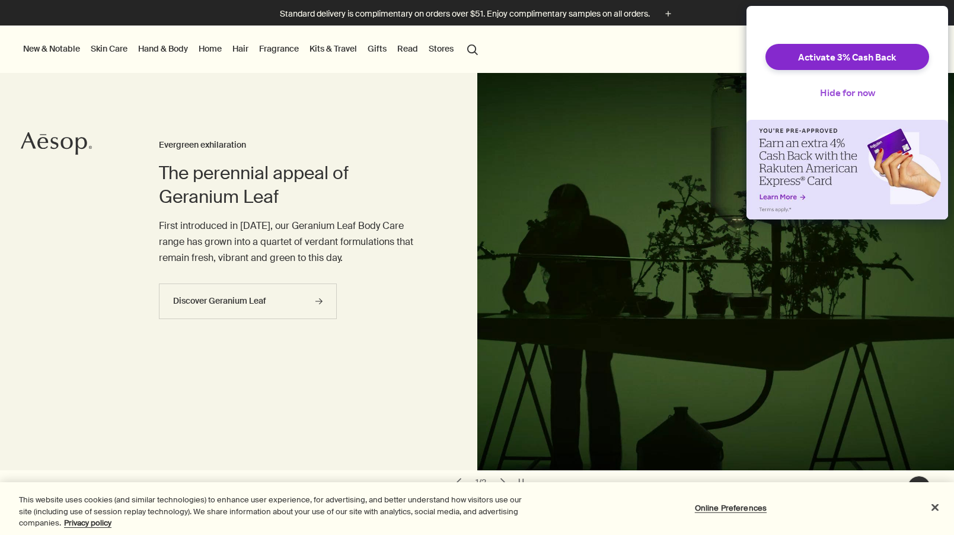
click at [833, 105] on button "Hide for now" at bounding box center [847, 92] width 74 height 26
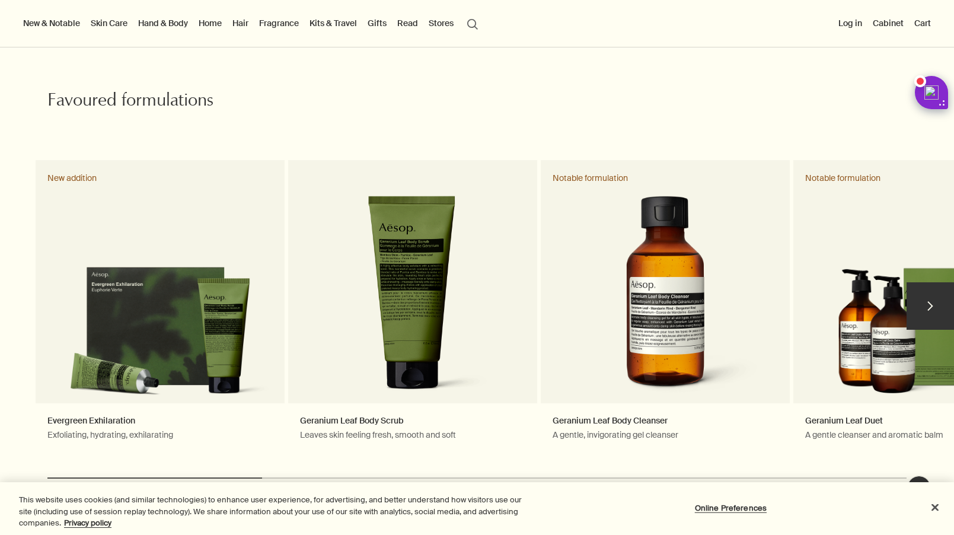
scroll to position [492, 0]
click at [934, 293] on button "chevron" at bounding box center [929, 306] width 47 height 47
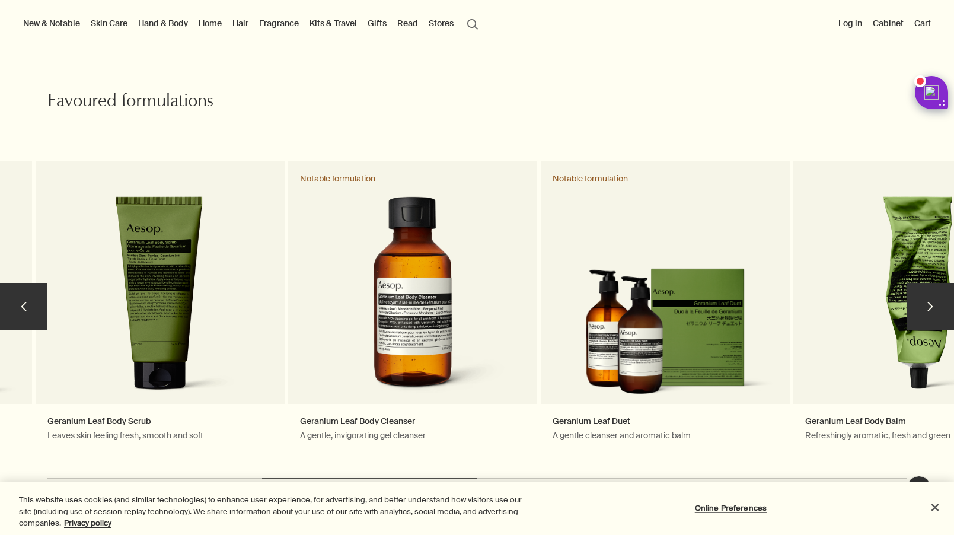
click at [928, 283] on button "chevron" at bounding box center [929, 306] width 47 height 47
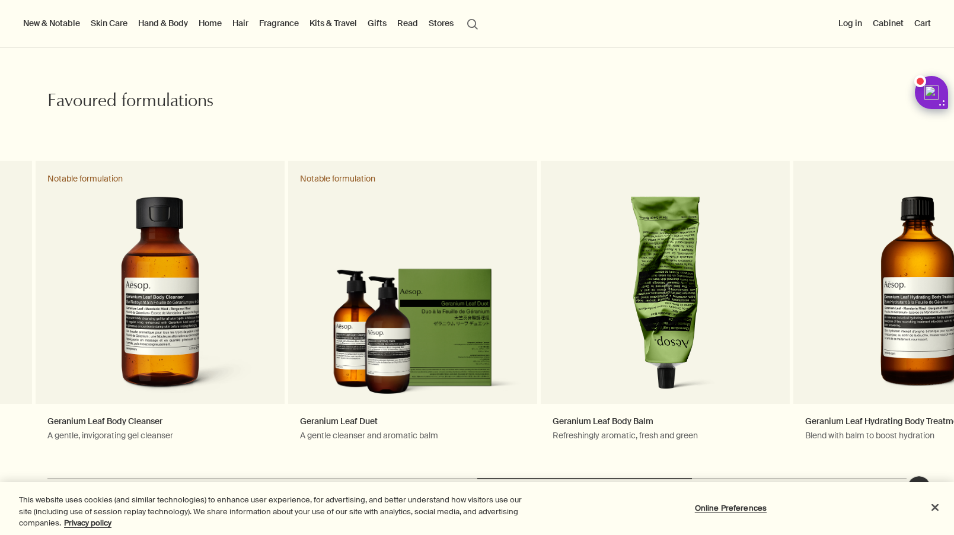
click at [170, 22] on link "Hand & Body" at bounding box center [163, 22] width 55 height 15
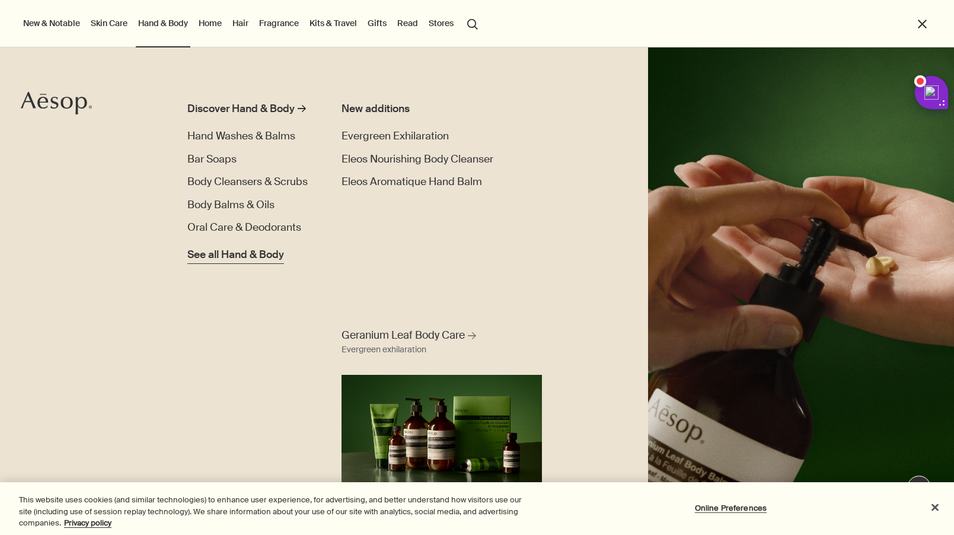
click at [257, 258] on span "See all Hand & Body" at bounding box center [235, 254] width 97 height 15
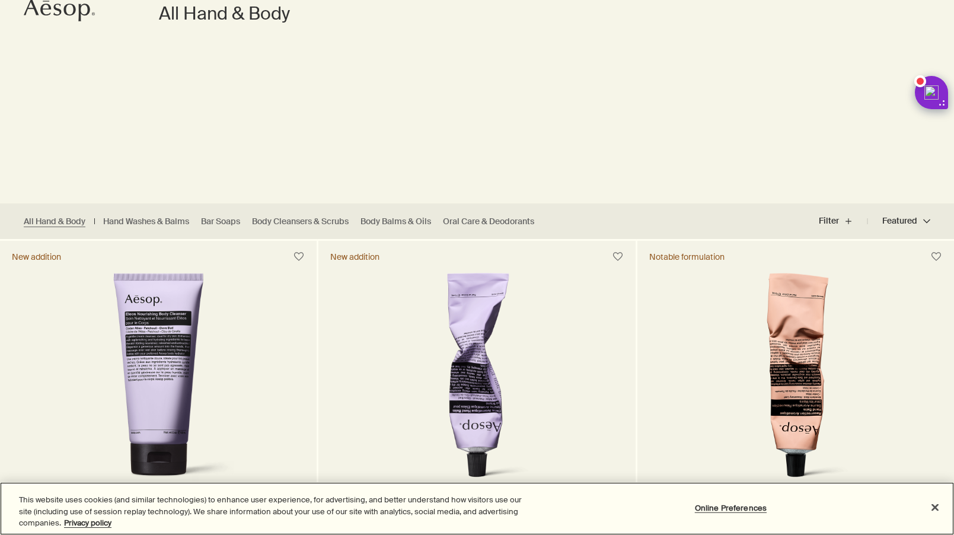
scroll to position [135, 0]
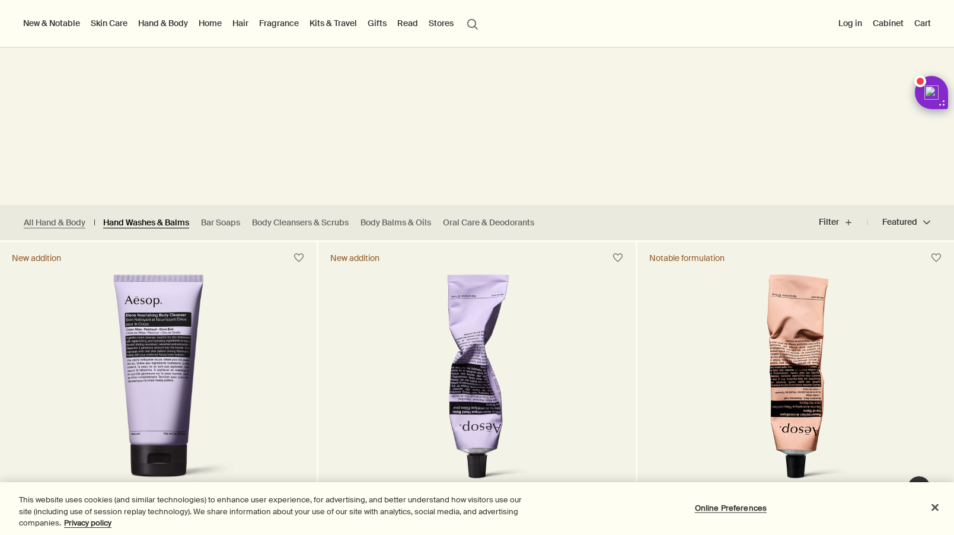
click at [181, 225] on link "Hand Washes & Balms" at bounding box center [146, 222] width 86 height 11
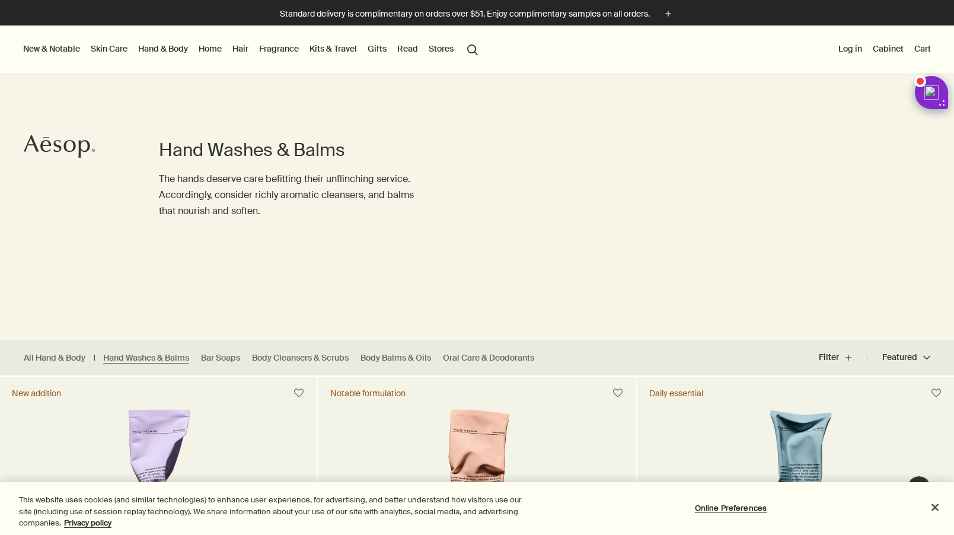
click at [168, 50] on link "Hand & Body" at bounding box center [163, 48] width 55 height 15
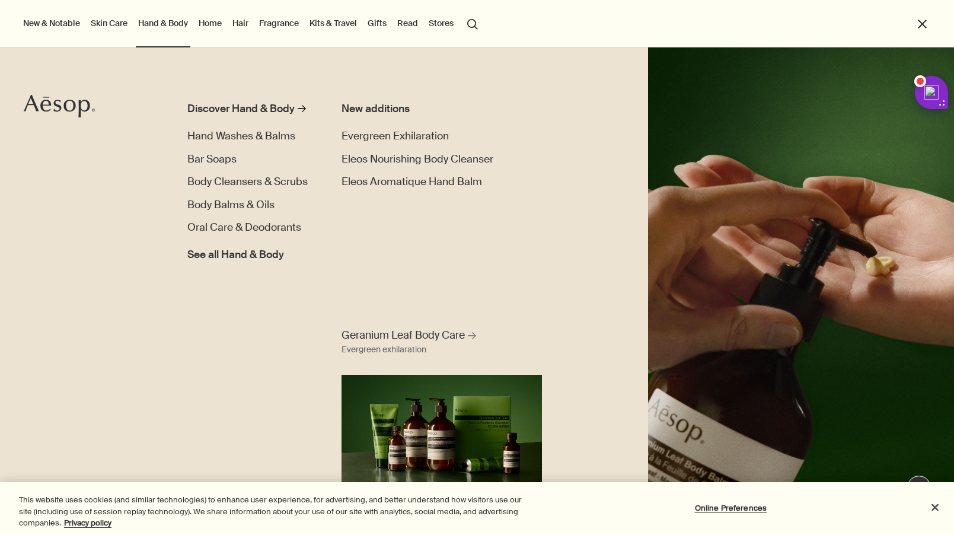
click at [468, 27] on button "search Search" at bounding box center [472, 23] width 21 height 23
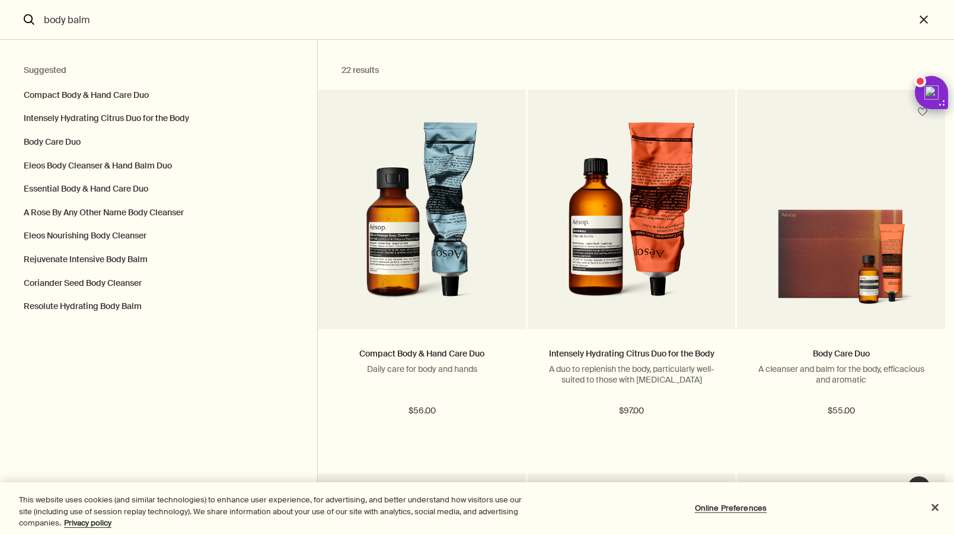
type input "body balm"
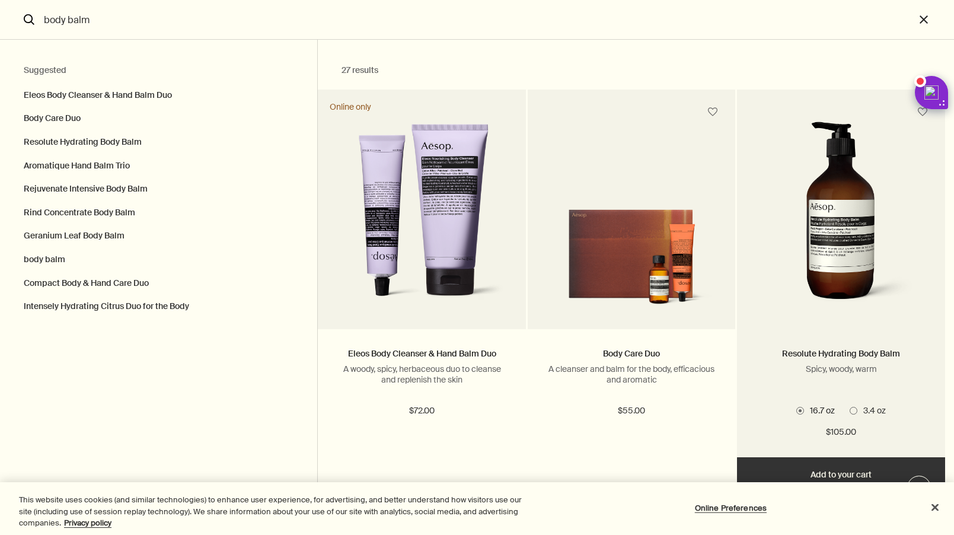
click at [894, 233] on img "Search" at bounding box center [841, 217] width 154 height 190
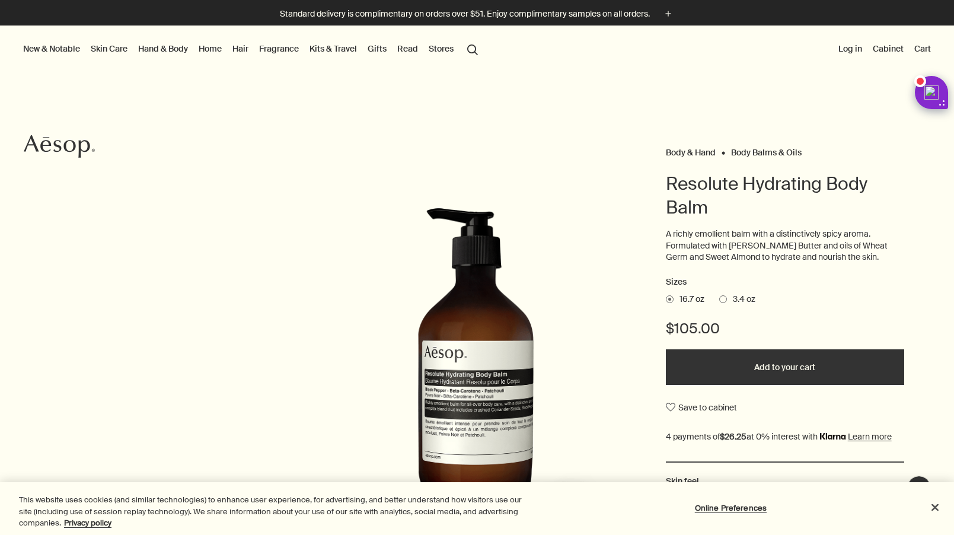
click at [727, 302] on span "3.4 oz" at bounding box center [741, 299] width 28 height 12
click at [719, 301] on input "3.4 oz" at bounding box center [719, 297] width 0 height 8
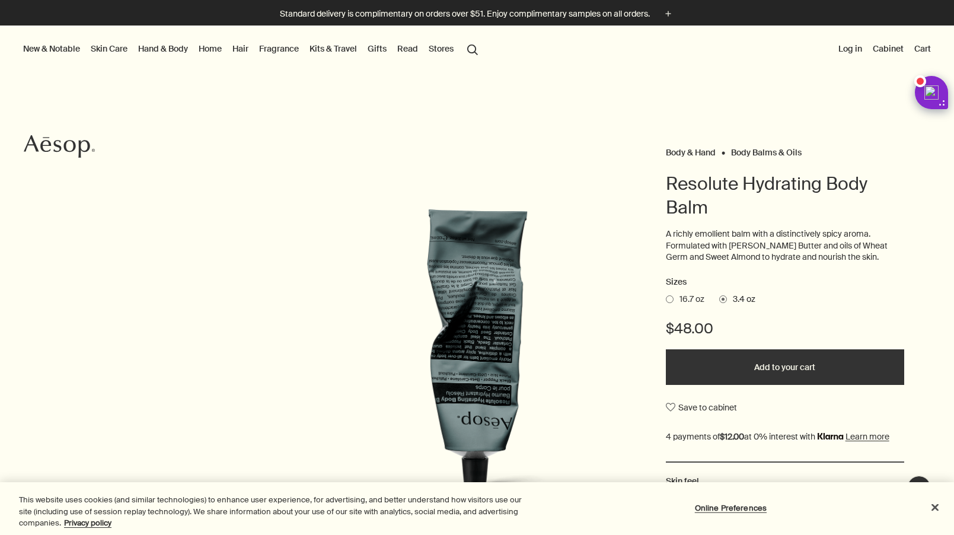
click at [679, 295] on span "16.7 oz" at bounding box center [688, 299] width 31 height 12
click at [666, 295] on input "16.7 oz" at bounding box center [666, 297] width 0 height 8
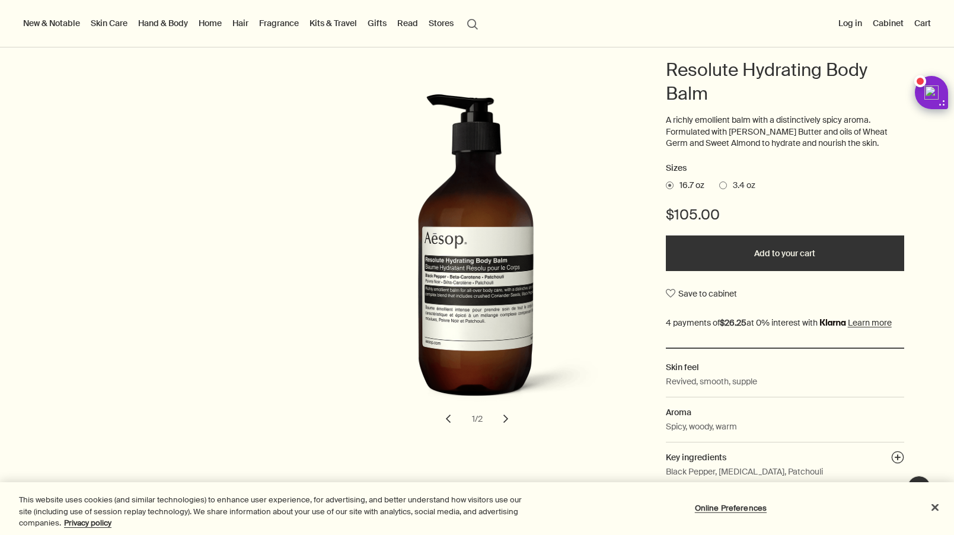
scroll to position [115, 0]
